Goal: Information Seeking & Learning: Learn about a topic

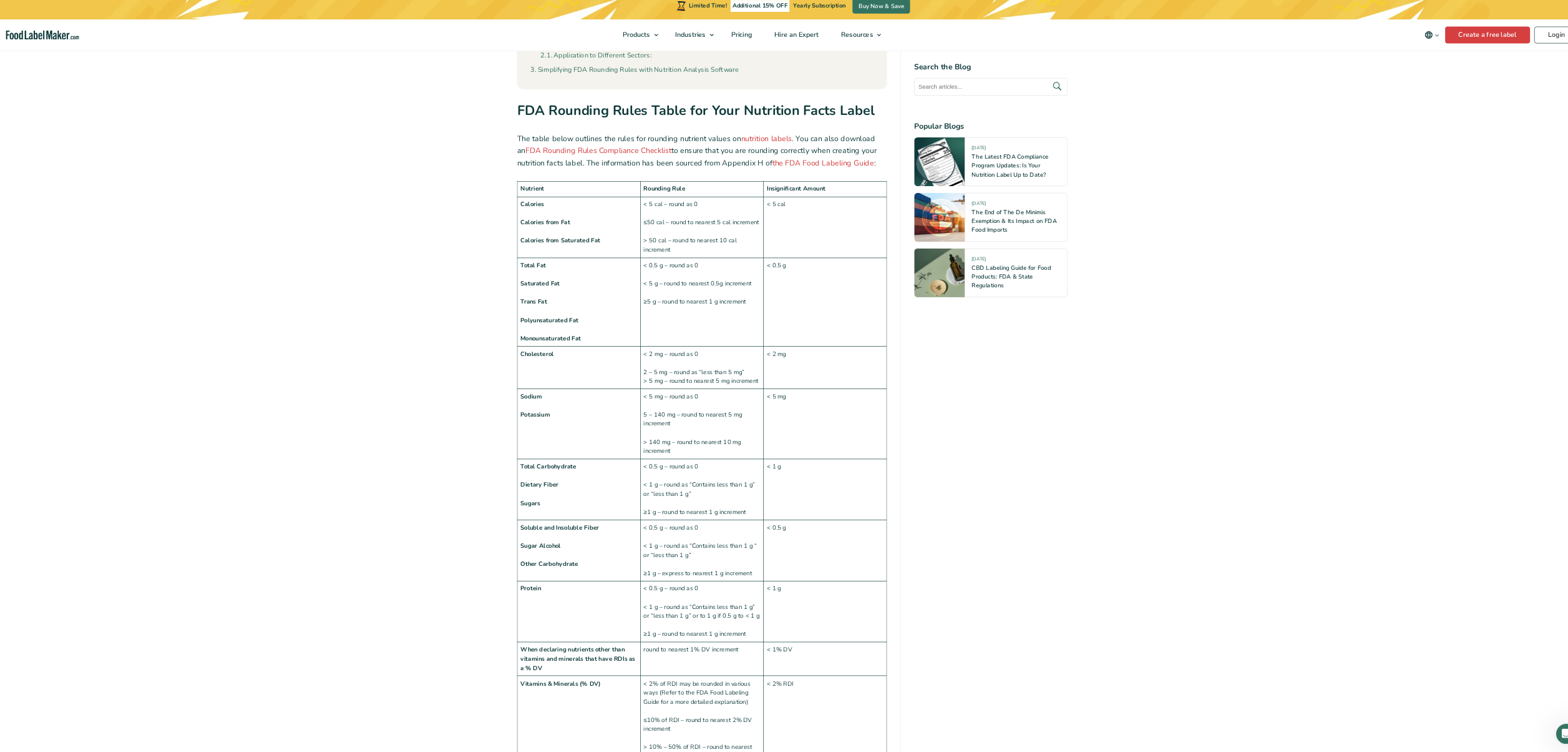
scroll to position [874, 0]
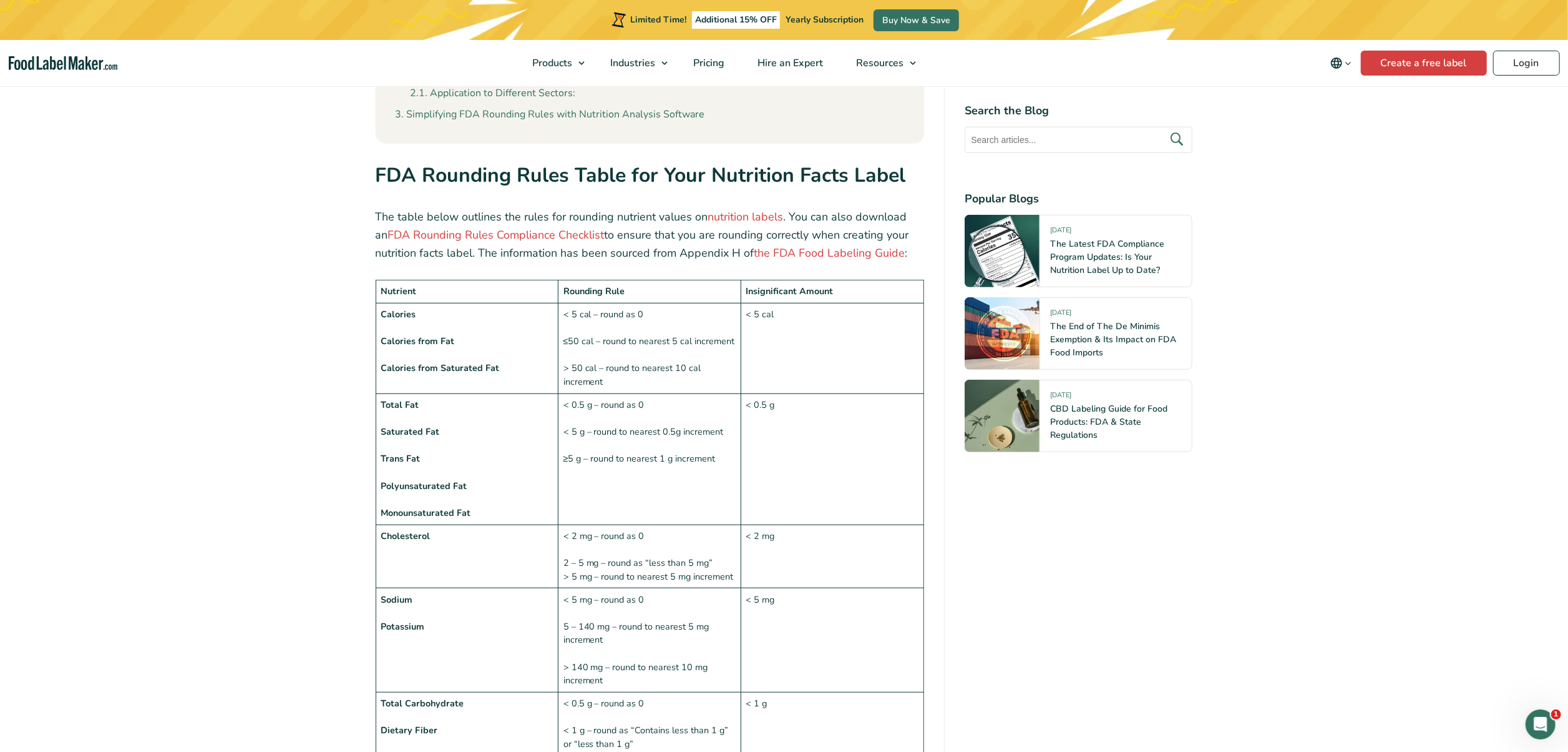
drag, startPoint x: 1987, startPoint y: 5, endPoint x: 317, endPoint y: 311, distance: 1697.8
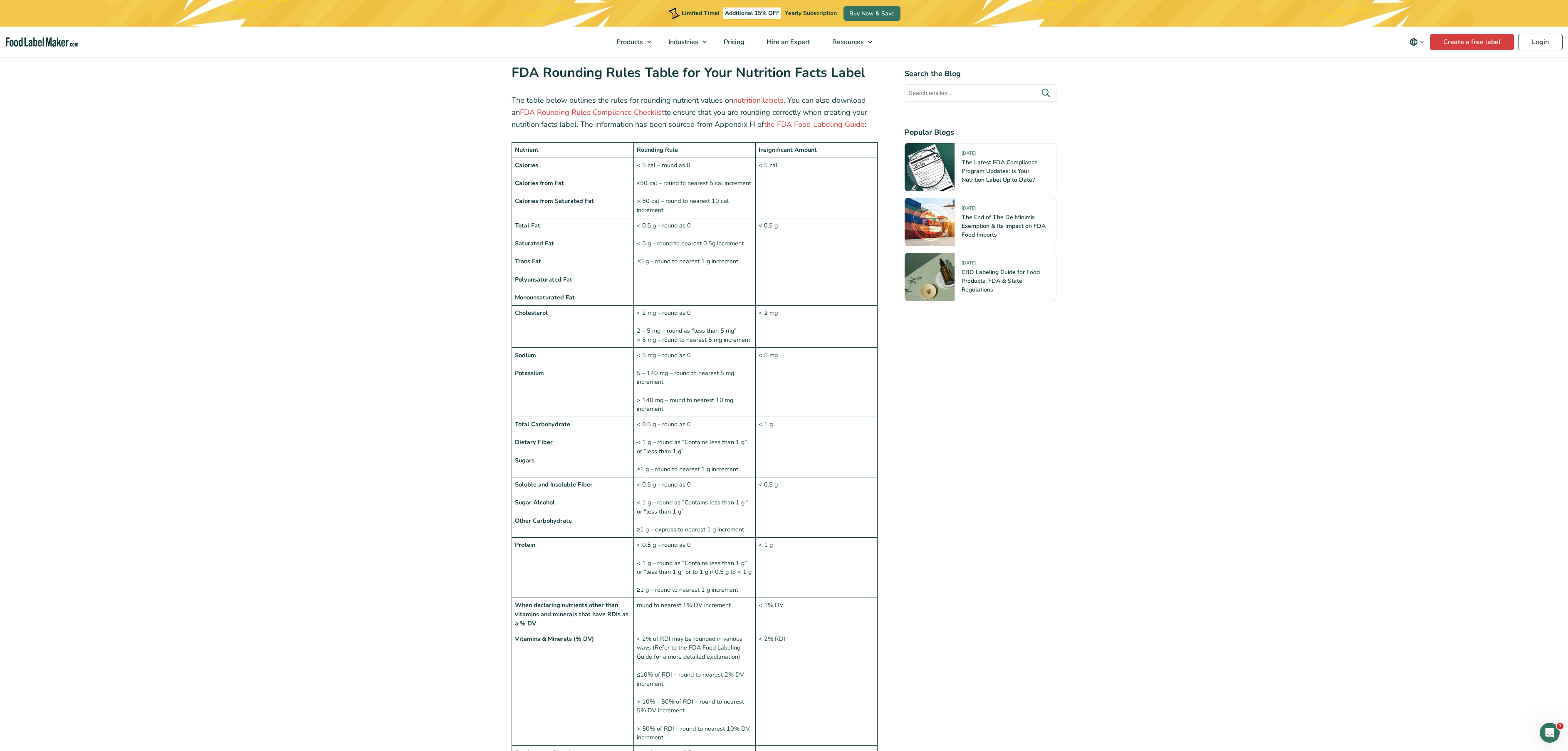
scroll to position [624, 0]
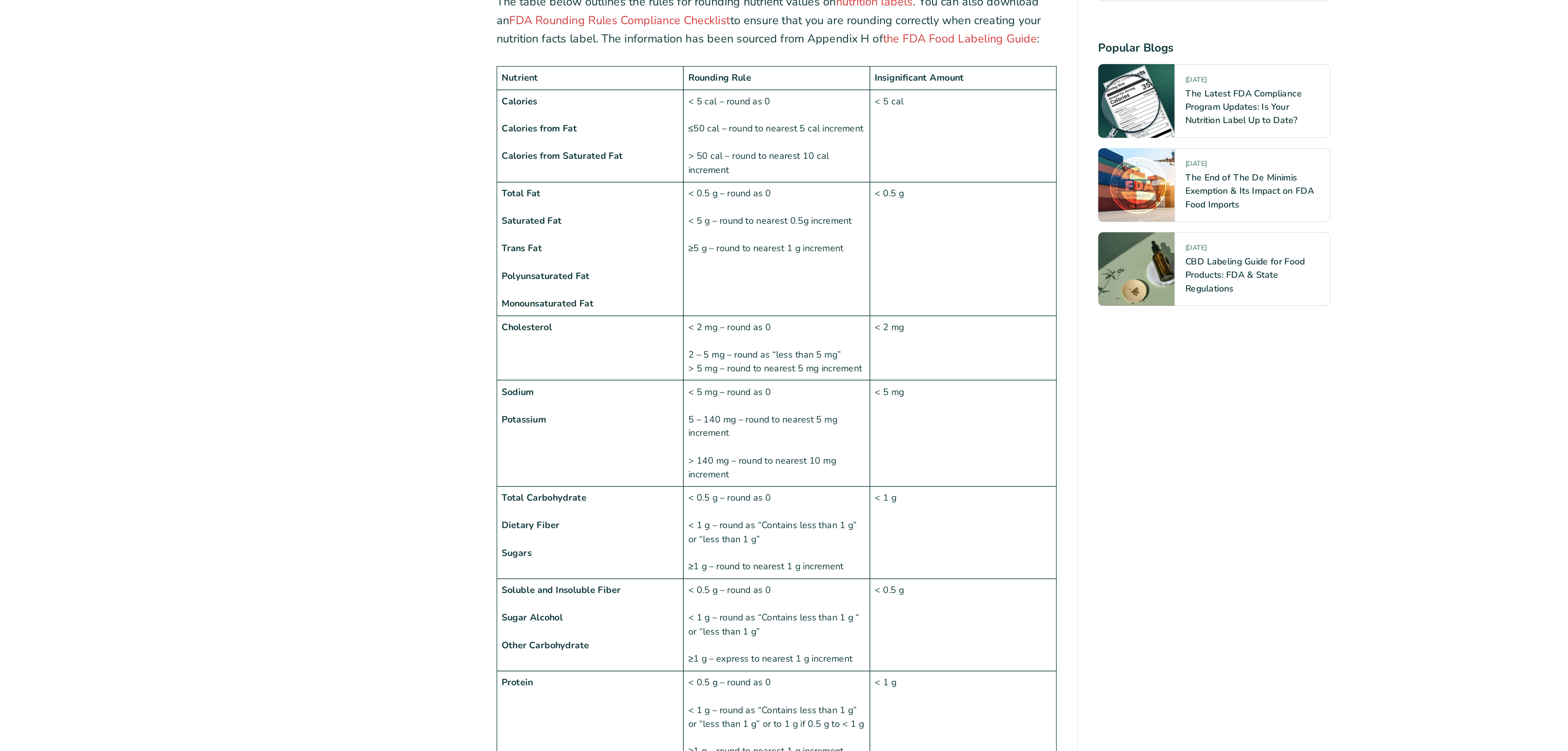
click at [522, 250] on div "Search the Blog Popular Blogs" at bounding box center [980, 203] width 152 height 271
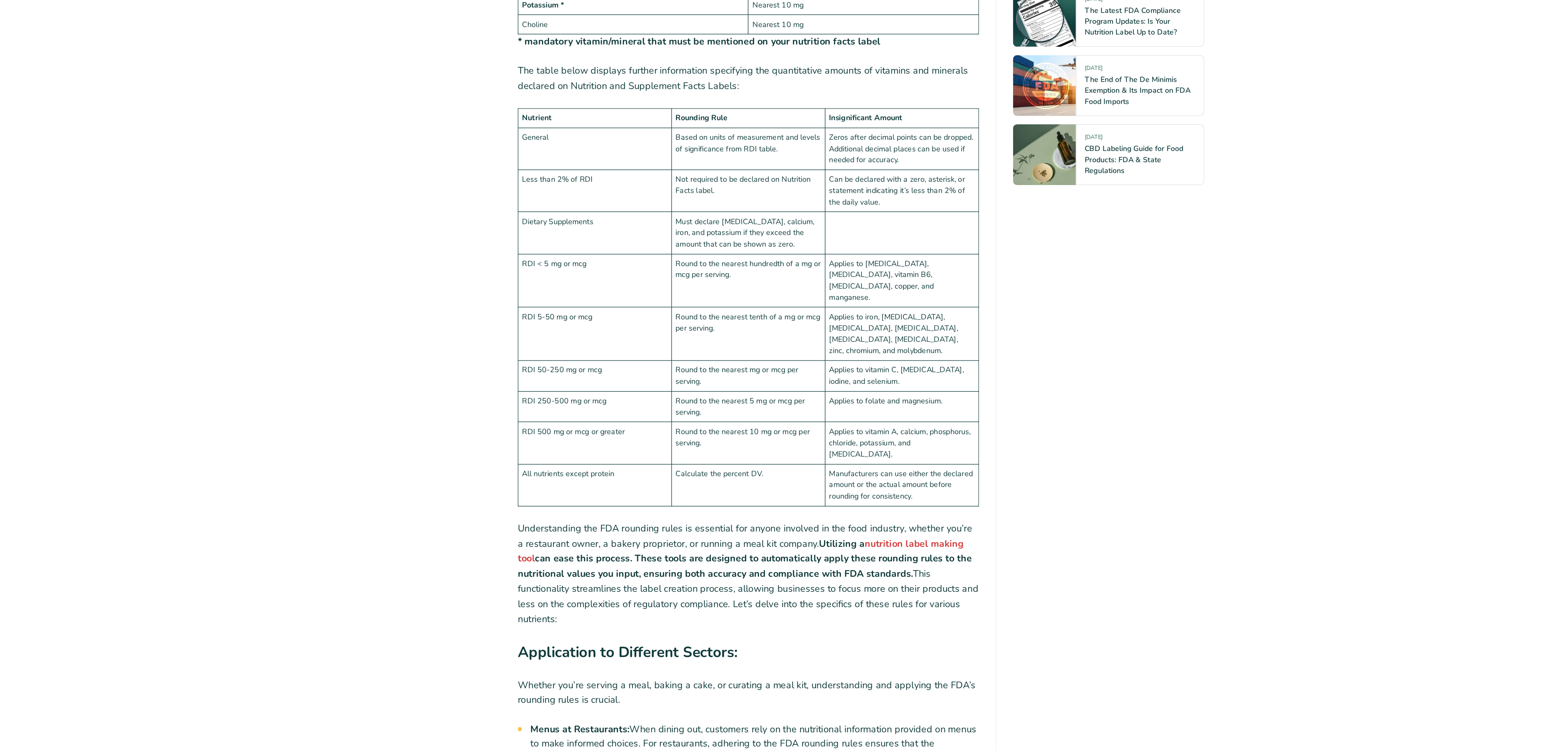
scroll to position [1845, 0]
